Goal: Book appointment/travel/reservation

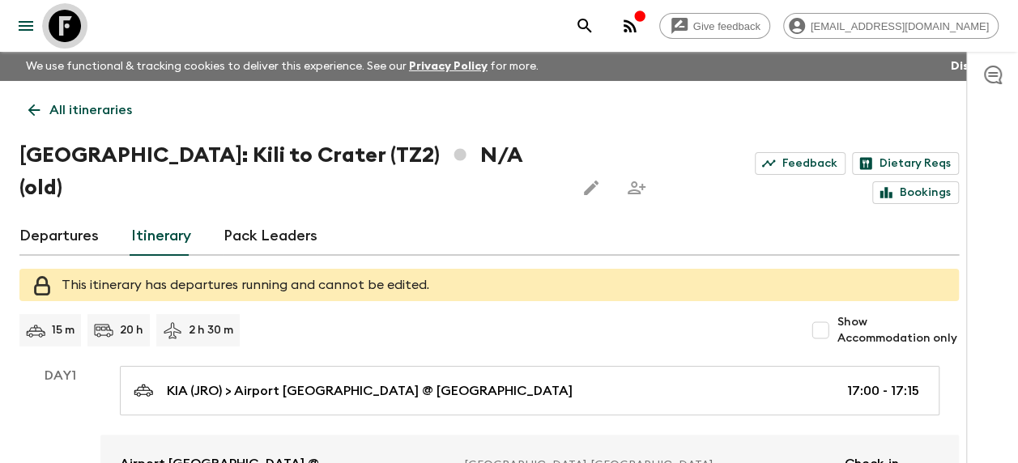
click at [63, 21] on icon at bounding box center [65, 26] width 32 height 32
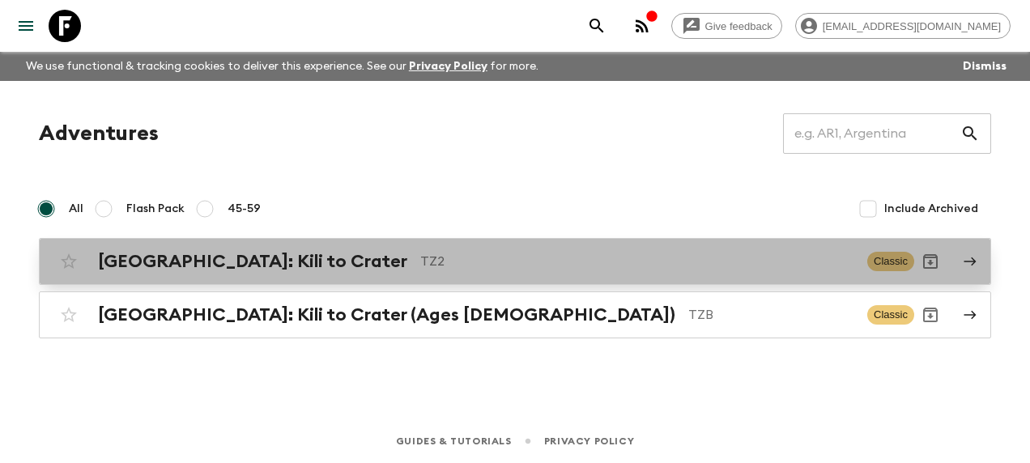
click at [240, 249] on div "[GEOGRAPHIC_DATA]: Kili to Crater TZ2 Classic" at bounding box center [483, 261] width 861 height 32
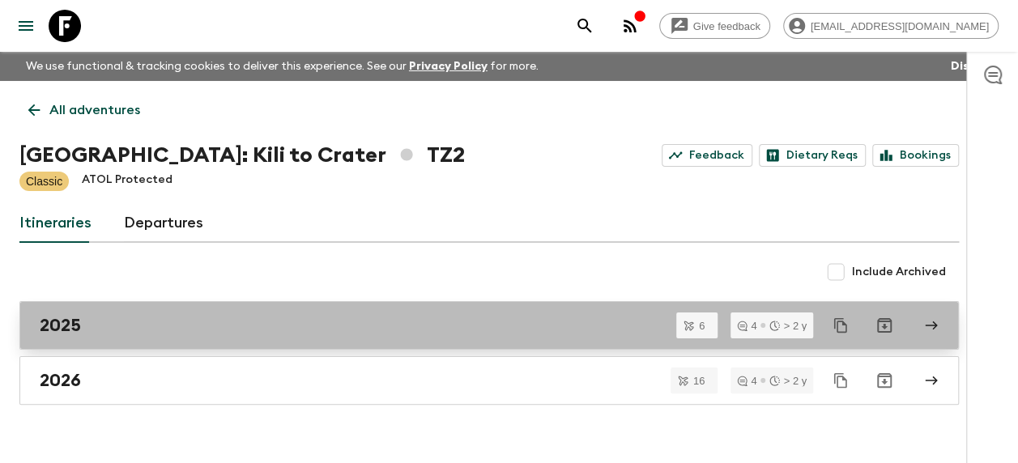
click at [117, 324] on div "2025" at bounding box center [474, 325] width 868 height 21
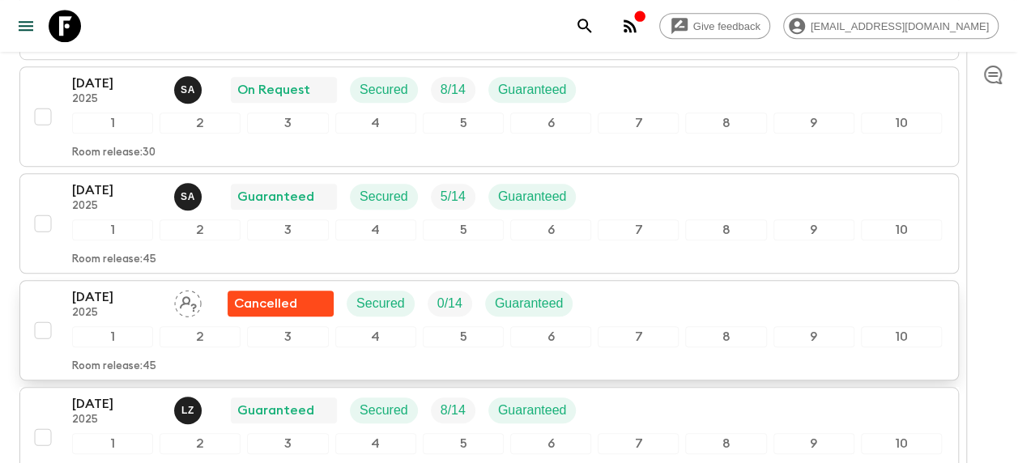
scroll to position [486, 0]
